Goal: Find contact information: Find contact information

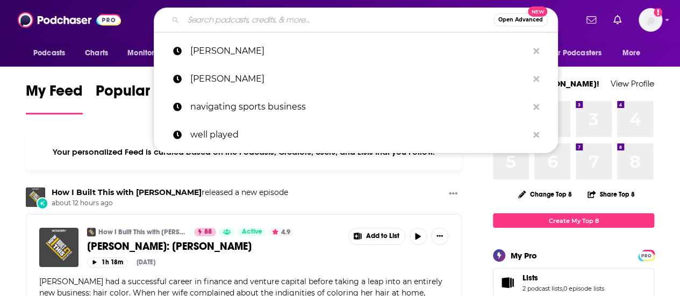
click at [254, 17] on input "Search podcasts, credits, & more..." at bounding box center [338, 19] width 310 height 17
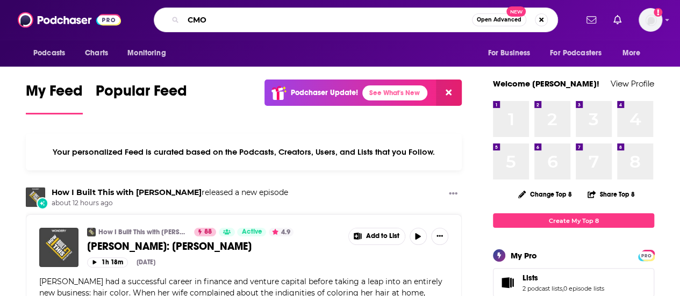
type input "CMO"
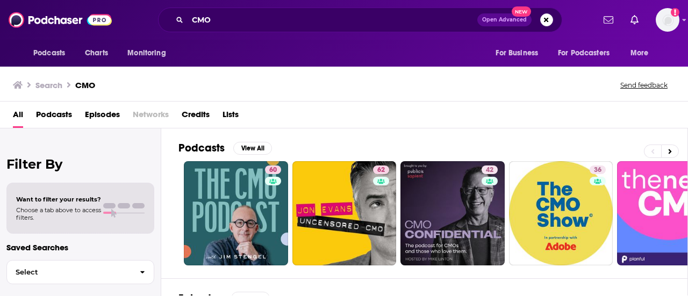
click at [54, 119] on span "Podcasts" at bounding box center [54, 117] width 36 height 22
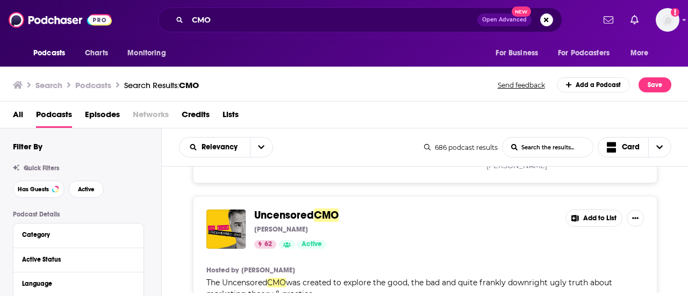
scroll to position [171, 0]
click at [256, 150] on button "open menu" at bounding box center [261, 147] width 23 height 19
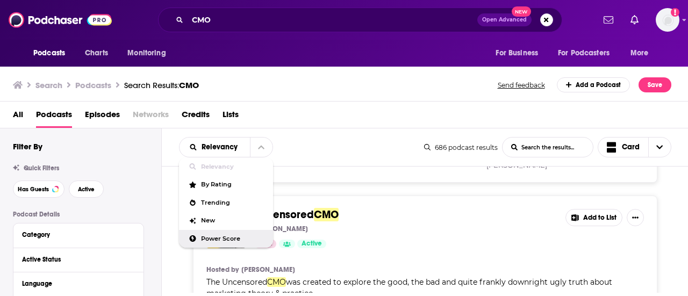
click at [213, 236] on span "Power Score" at bounding box center [232, 239] width 63 height 6
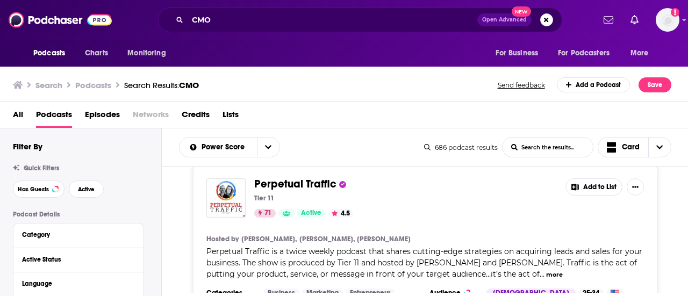
scroll to position [202, 0]
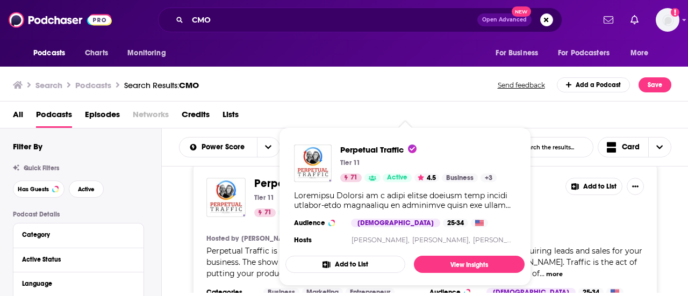
click at [269, 182] on span "Perpetual Traffic" at bounding box center [295, 183] width 82 height 13
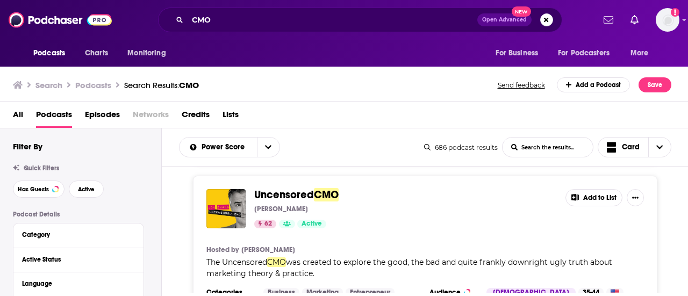
scroll to position [559, 0]
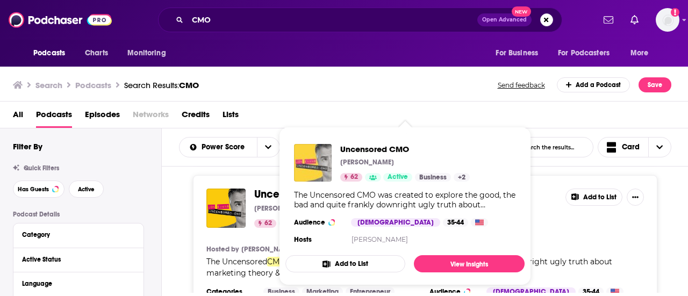
click at [298, 171] on img "Uncensored CMO" at bounding box center [313, 163] width 38 height 38
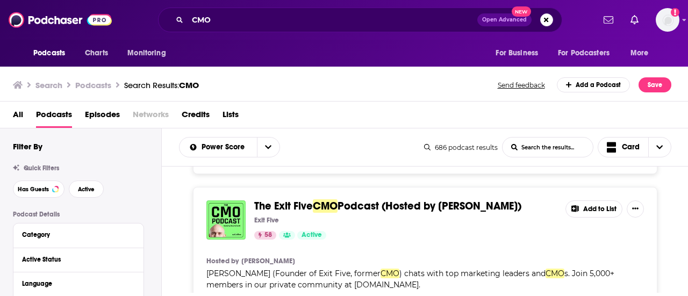
scroll to position [1256, 0]
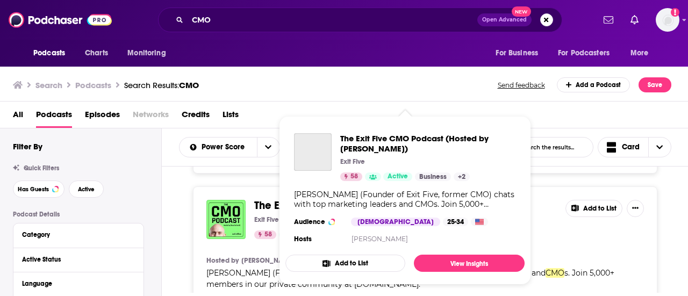
click at [326, 171] on div "The Exit Five CMO Podcast (Hosted by Dave Gerhardt) Exit Five 58 Active Busines…" at bounding box center [405, 157] width 222 height 48
click at [270, 199] on span "The Exit Five" at bounding box center [283, 205] width 59 height 13
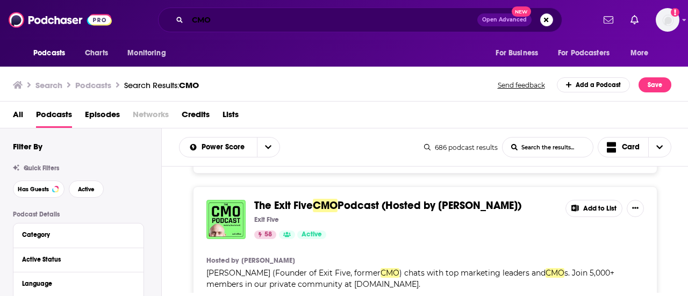
click at [194, 18] on input "CMO" at bounding box center [333, 19] width 290 height 17
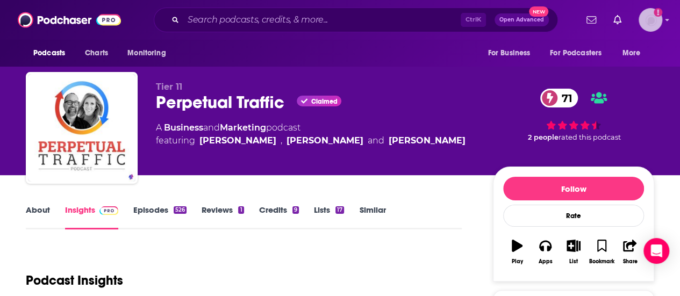
click at [662, 26] on img "Logged in as BerkMarc" at bounding box center [651, 20] width 24 height 24
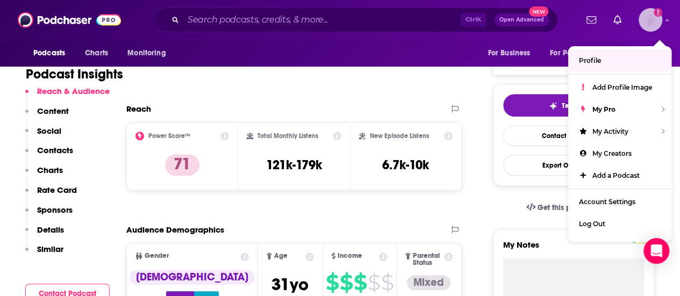
scroll to position [207, 0]
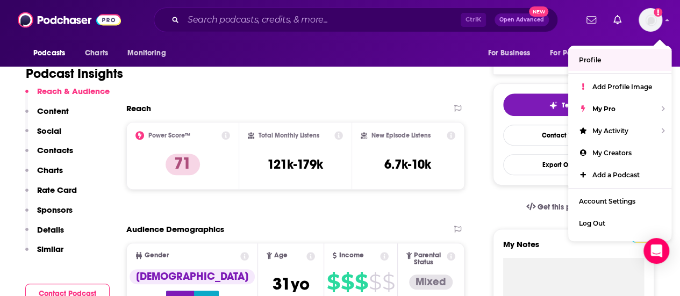
click at [56, 144] on button "Social" at bounding box center [43, 136] width 36 height 20
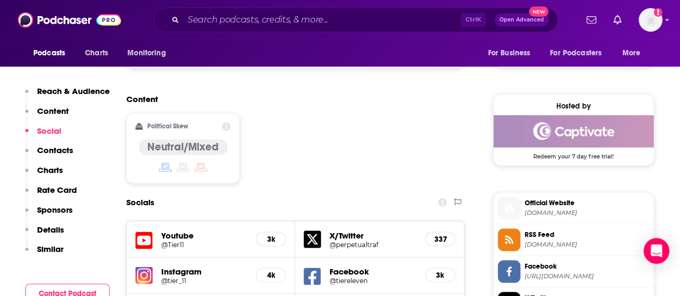
click at [57, 154] on p "Contacts" at bounding box center [55, 150] width 36 height 10
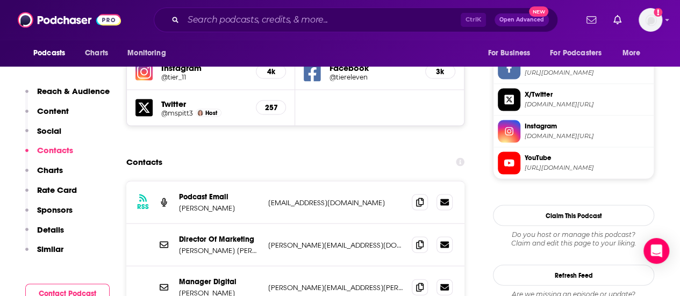
scroll to position [1049, 0]
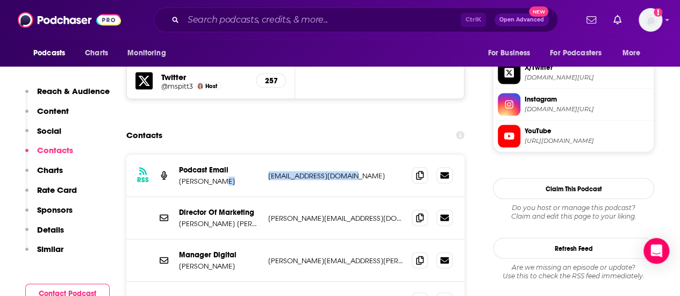
drag, startPoint x: 363, startPoint y: 137, endPoint x: 249, endPoint y: 137, distance: 114.0
click at [0, 0] on div "Podcast Email Nick Davies amplafymedia@gmail.com amplafymedia@gmail.com" at bounding box center [0, 0] width 0 height 0
copy div "amplafymedia@gmail.com"
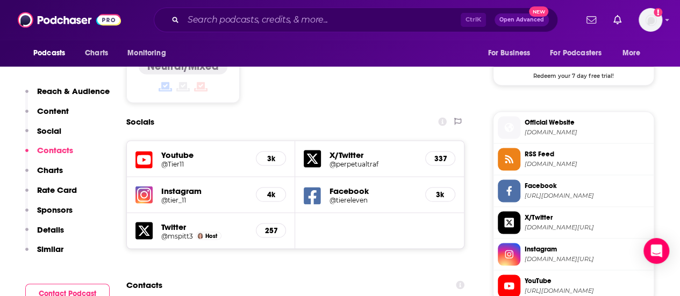
scroll to position [960, 0]
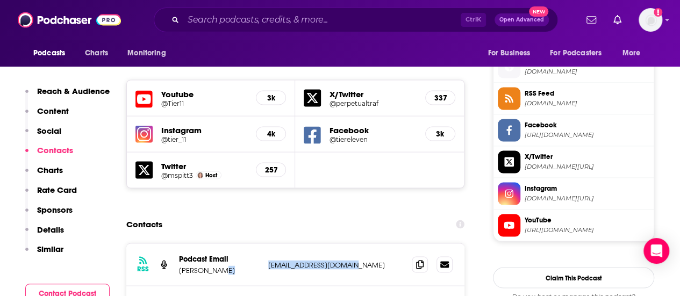
copy div "amplafymedia@gmail.com"
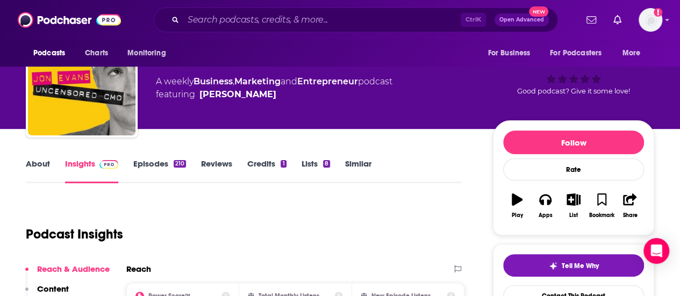
scroll to position [48, 0]
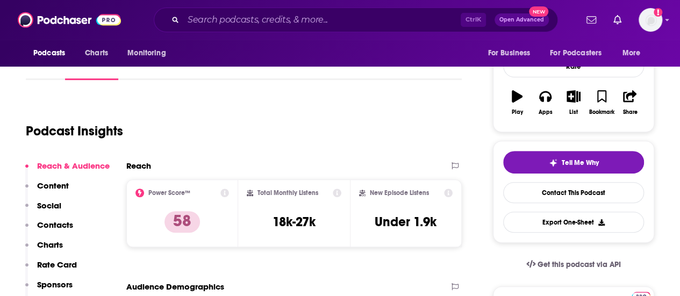
scroll to position [82, 0]
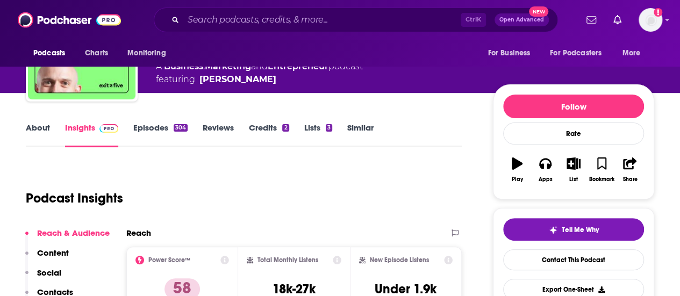
click at [145, 123] on link "Episodes 304" at bounding box center [160, 135] width 54 height 25
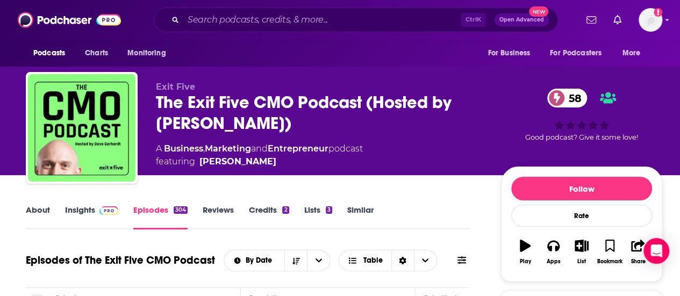
click at [98, 207] on span at bounding box center [106, 210] width 23 height 10
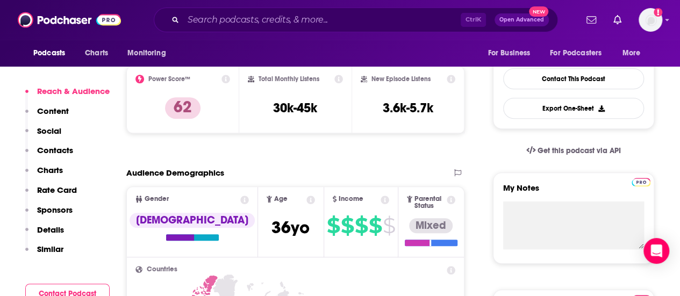
scroll to position [263, 0]
click at [58, 151] on p "Contacts" at bounding box center [55, 150] width 36 height 10
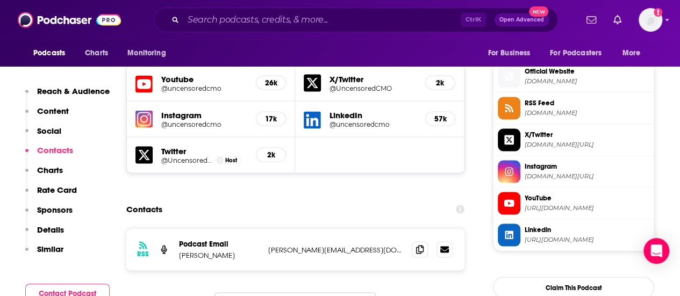
scroll to position [960, 0]
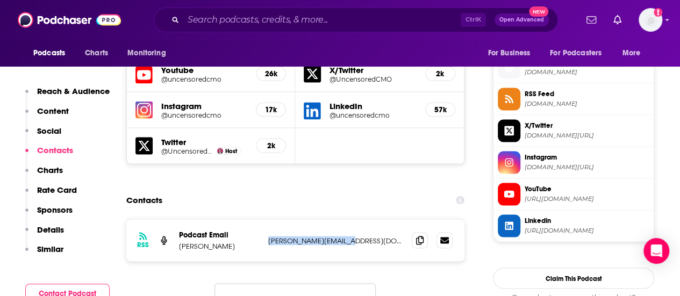
drag, startPoint x: 364, startPoint y: 198, endPoint x: 266, endPoint y: 195, distance: 99.0
click at [266, 219] on div "RSS Podcast Email Jon Evans jon@uncensoredcmo.com jon@uncensoredcmo.com" at bounding box center [295, 240] width 338 height 42
copy p "jon@uncensoredcmo.com"
click at [220, 14] on input "Search podcasts, credits, & more..." at bounding box center [321, 19] width 277 height 17
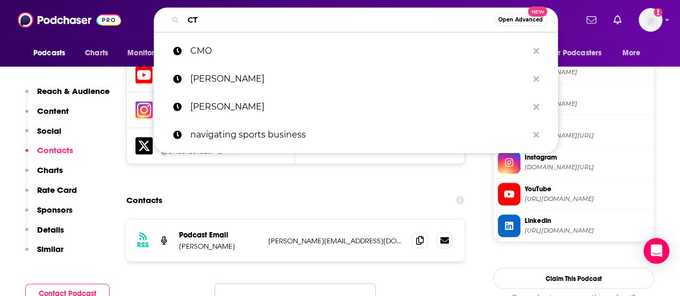
type input "CTO"
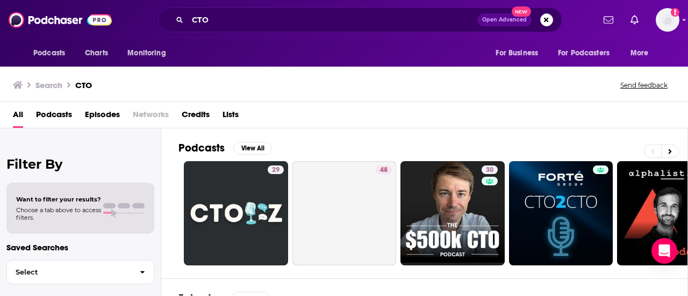
click at [68, 110] on span "Podcasts" at bounding box center [54, 117] width 36 height 22
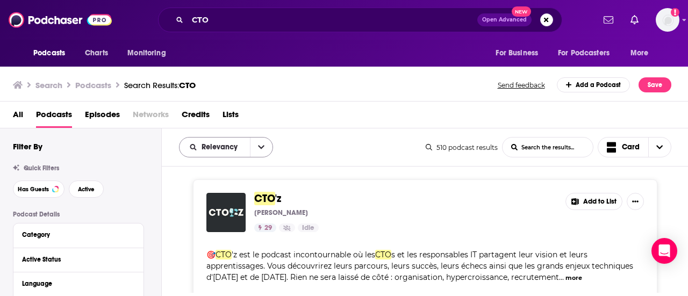
click at [261, 148] on icon "open menu" at bounding box center [261, 148] width 6 height 4
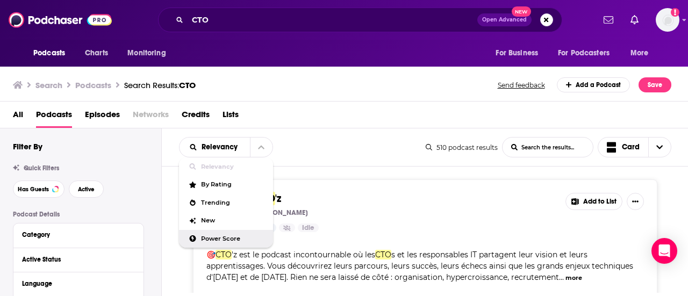
click at [212, 240] on span "Power Score" at bounding box center [232, 239] width 63 height 6
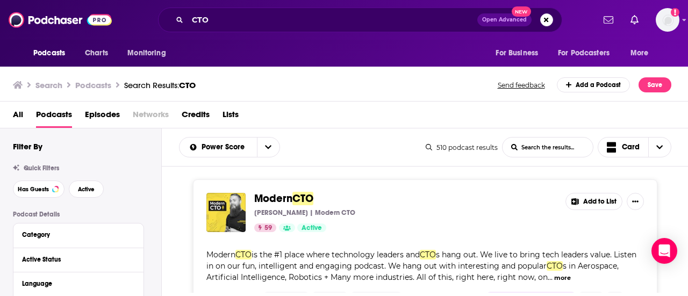
scroll to position [24, 0]
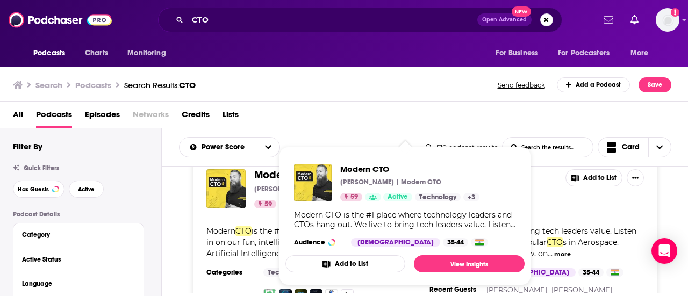
click at [275, 173] on span "Modern" at bounding box center [273, 174] width 38 height 13
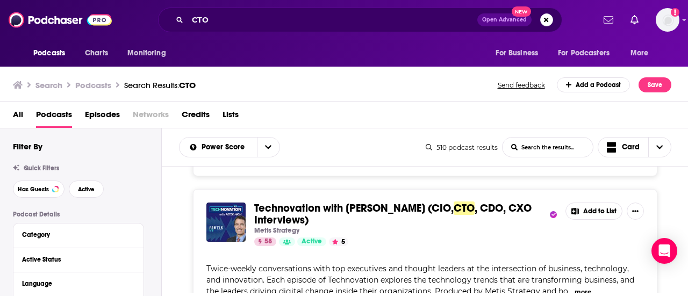
scroll to position [327, 0]
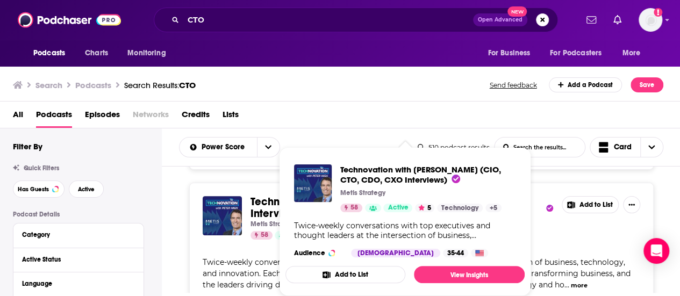
click at [264, 204] on span "Technovation with Peter High (CIO," at bounding box center [350, 201] width 199 height 13
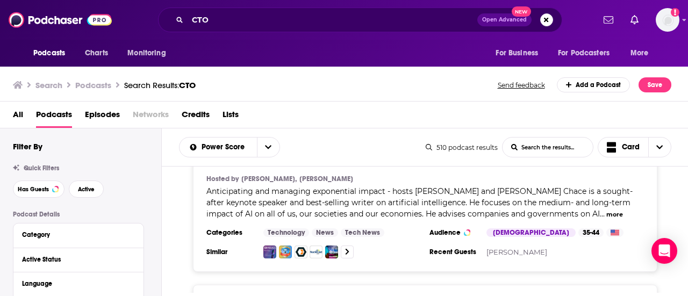
scroll to position [1733, 0]
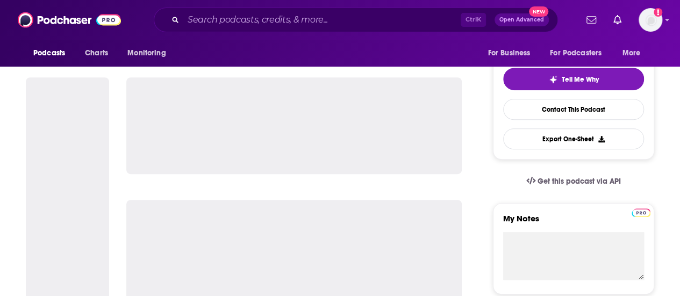
scroll to position [314, 0]
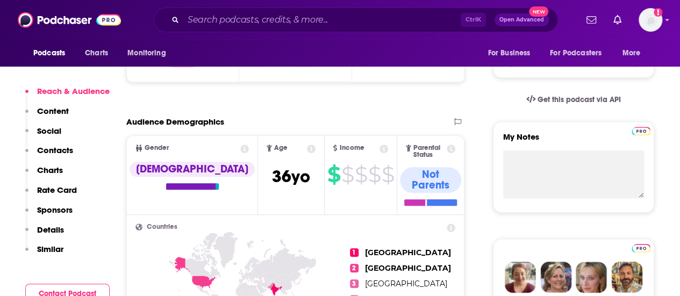
click at [49, 150] on p "Contacts" at bounding box center [55, 150] width 36 height 10
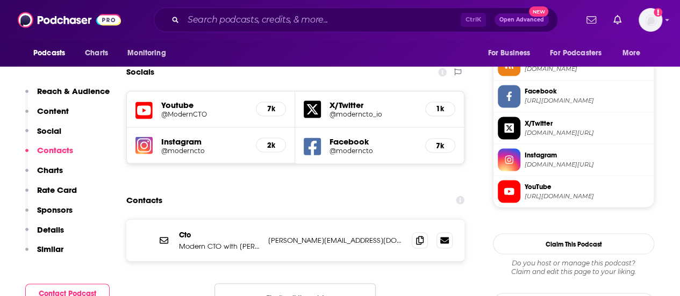
scroll to position [897, 0]
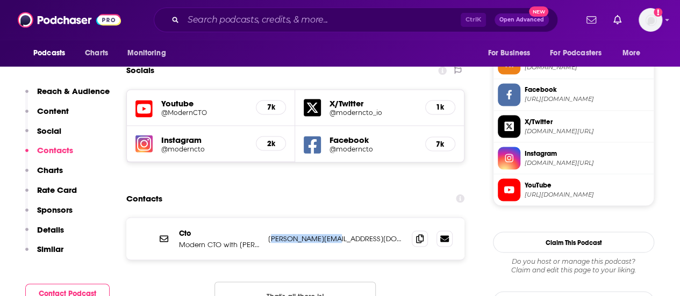
drag, startPoint x: 339, startPoint y: 198, endPoint x: 270, endPoint y: 197, distance: 68.3
click at [270, 234] on p "[PERSON_NAME][EMAIL_ADDRESS][DOMAIN_NAME]" at bounding box center [335, 238] width 135 height 9
click at [341, 234] on p "[PERSON_NAME][EMAIL_ADDRESS][DOMAIN_NAME]" at bounding box center [335, 238] width 135 height 9
drag, startPoint x: 335, startPoint y: 198, endPoint x: 266, endPoint y: 197, distance: 69.9
click at [266, 218] on div "Cto Modern CTO with [PERSON_NAME] [PERSON_NAME][EMAIL_ADDRESS][DOMAIN_NAME] [PE…" at bounding box center [295, 239] width 338 height 42
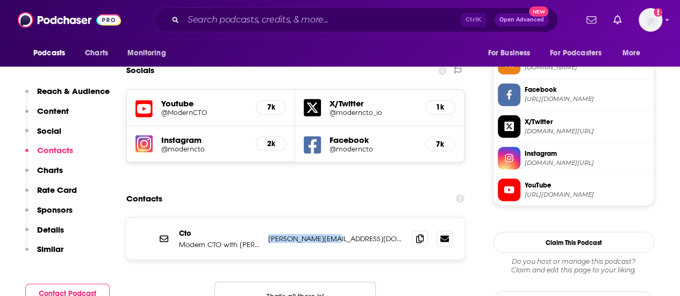
copy p "[PERSON_NAME][EMAIL_ADDRESS][DOMAIN_NAME]"
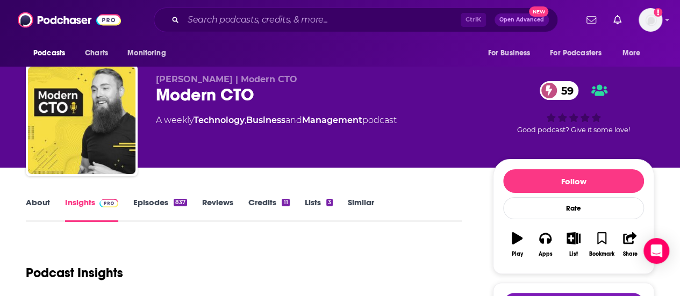
scroll to position [0, 0]
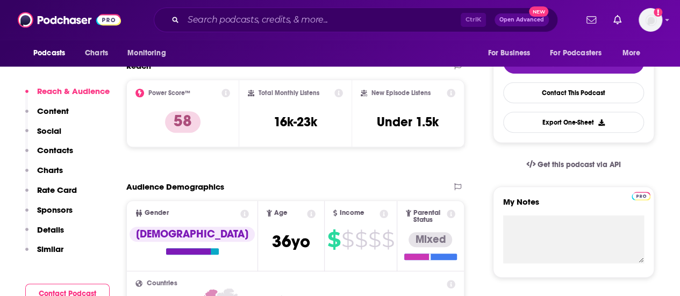
click at [54, 146] on p "Contacts" at bounding box center [55, 150] width 36 height 10
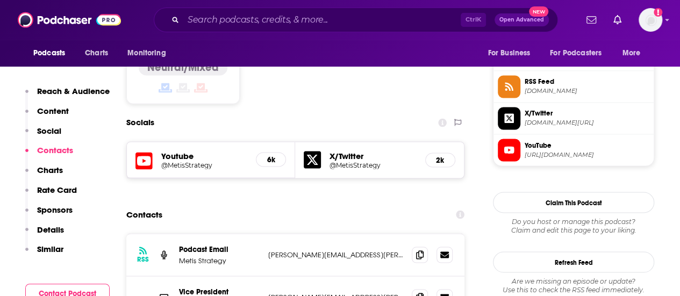
scroll to position [910, 0]
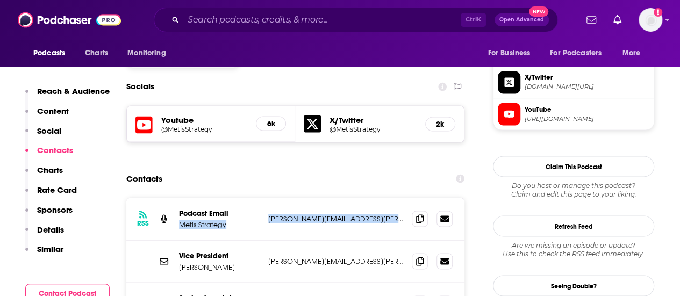
drag, startPoint x: 401, startPoint y: 164, endPoint x: 256, endPoint y: 162, distance: 144.6
click at [0, 0] on div "Podcast Email Metis Strategy [PERSON_NAME][EMAIL_ADDRESS][PERSON_NAME][DOMAIN_N…" at bounding box center [0, 0] width 0 height 0
click at [326, 214] on p "[PERSON_NAME][EMAIL_ADDRESS][PERSON_NAME][DOMAIN_NAME]" at bounding box center [335, 218] width 135 height 9
drag, startPoint x: 391, startPoint y: 163, endPoint x: 266, endPoint y: 154, distance: 126.1
click at [266, 198] on div "RSS Podcast Email Metis Strategy [PERSON_NAME][EMAIL_ADDRESS][PERSON_NAME][DOMA…" at bounding box center [295, 219] width 338 height 42
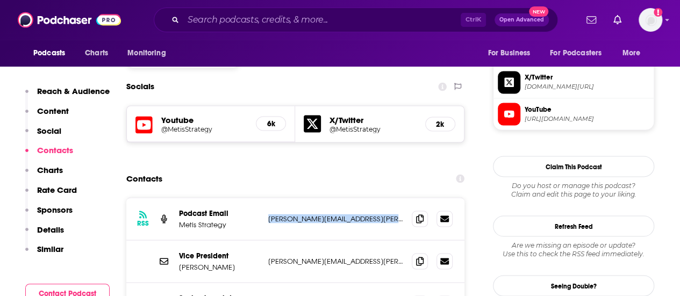
copy p "[PERSON_NAME][EMAIL_ADDRESS][PERSON_NAME][DOMAIN_NAME]"
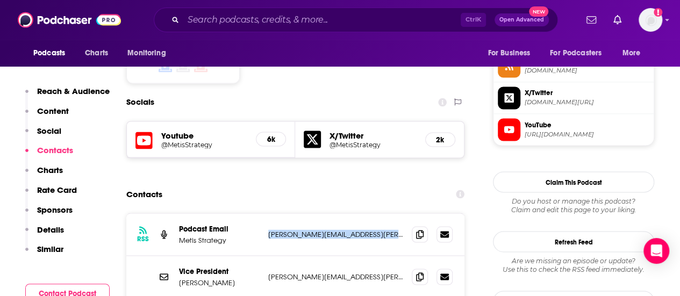
scroll to position [893, 0]
